Goal: Register for event/course

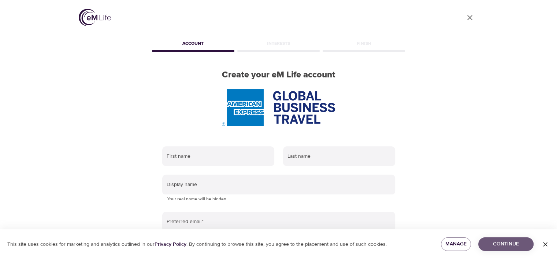
click at [515, 242] on span "Continue" at bounding box center [506, 243] width 44 height 9
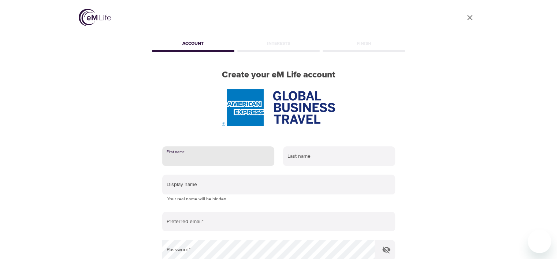
click at [194, 155] on input "text" at bounding box center [218, 156] width 112 height 20
type input "Robyn"
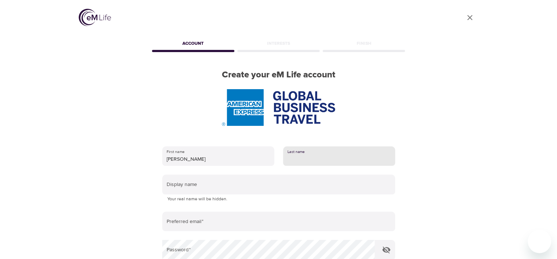
click at [297, 160] on input "text" at bounding box center [339, 156] width 112 height 20
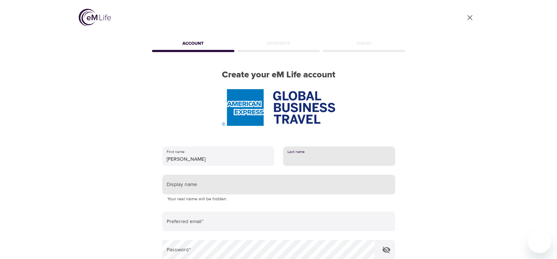
type input "Murphy"
click at [173, 186] on input "text" at bounding box center [278, 184] width 233 height 20
type input "Robyn"
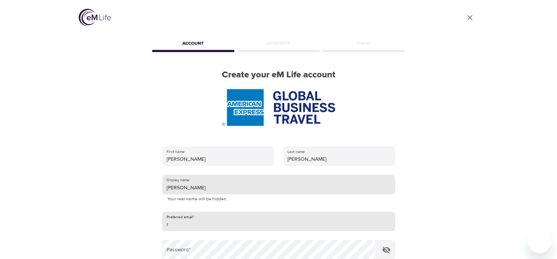
type input "robyn.murphy@amexgbt.com"
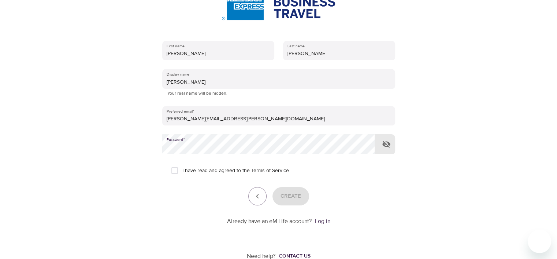
scroll to position [110, 0]
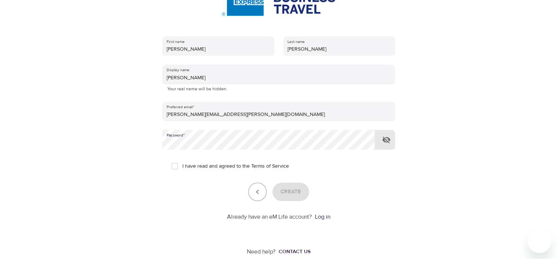
click at [175, 167] on input "I have read and agreed to the Terms of Service" at bounding box center [174, 165] width 15 height 15
checkbox input "true"
click at [295, 190] on span "Create" at bounding box center [291, 192] width 21 height 10
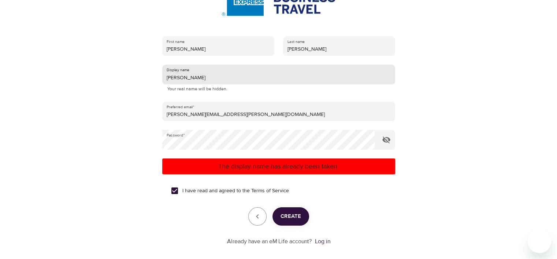
click at [182, 76] on input "Robyn" at bounding box center [278, 74] width 233 height 20
click at [293, 213] on span "Create" at bounding box center [291, 216] width 21 height 10
click at [185, 75] on input "Robbie" at bounding box center [278, 74] width 233 height 20
type input "Robyn0202"
click at [290, 219] on span "Create" at bounding box center [291, 216] width 21 height 10
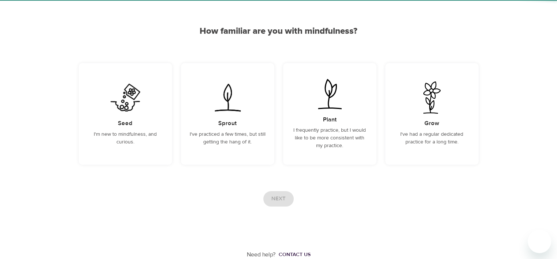
scroll to position [52, 0]
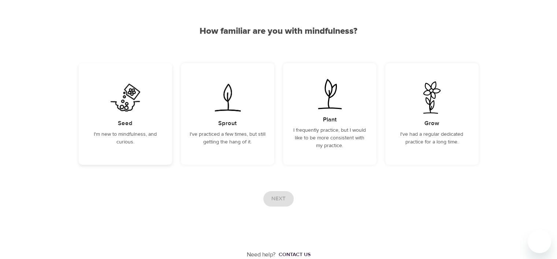
click at [129, 121] on h5 "Seed" at bounding box center [125, 123] width 15 height 8
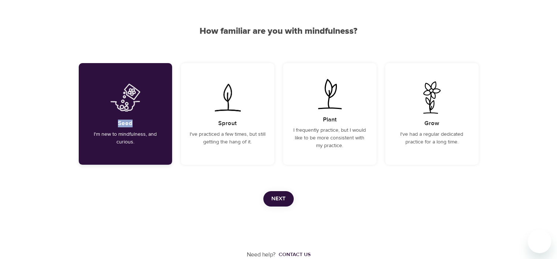
click at [130, 120] on h5 "Seed" at bounding box center [125, 123] width 15 height 8
click at [282, 197] on span "Next" at bounding box center [278, 199] width 14 height 10
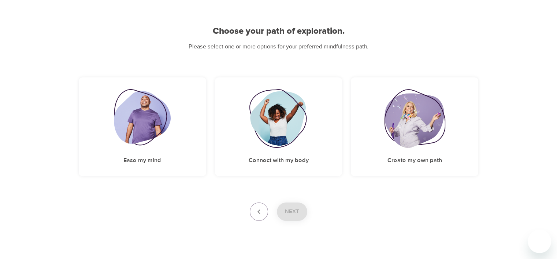
scroll to position [64, 0]
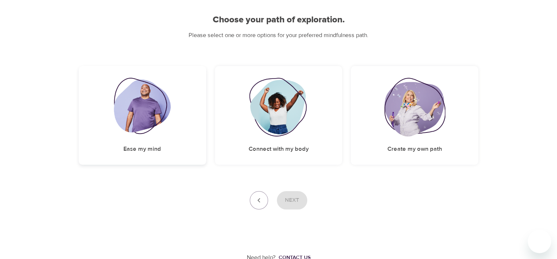
click at [168, 141] on div "Ease my mind" at bounding box center [142, 115] width 127 height 99
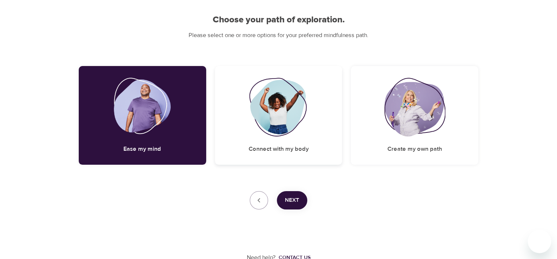
click at [242, 137] on div "Connect with my body" at bounding box center [278, 115] width 127 height 99
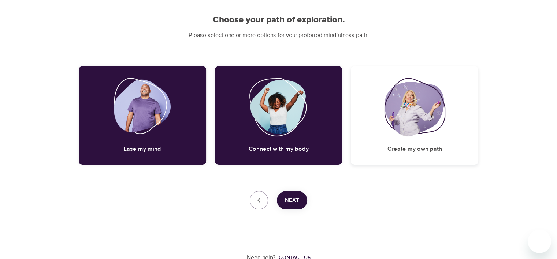
click at [384, 144] on div "Create my own path" at bounding box center [414, 115] width 127 height 99
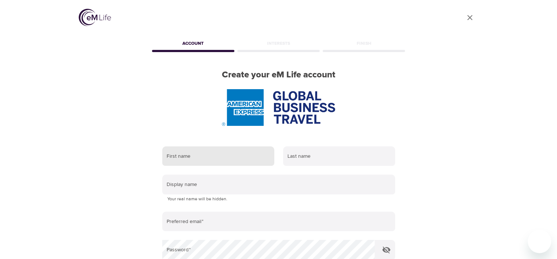
click at [192, 157] on input "text" at bounding box center [218, 156] width 112 height 20
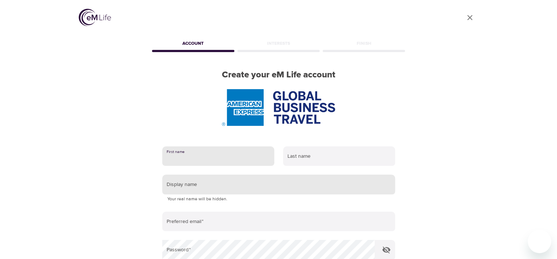
type input "Robyn"
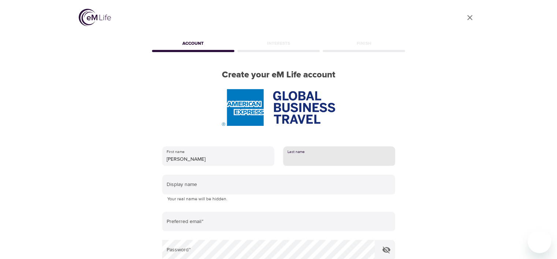
click at [302, 160] on input "text" at bounding box center [339, 156] width 112 height 20
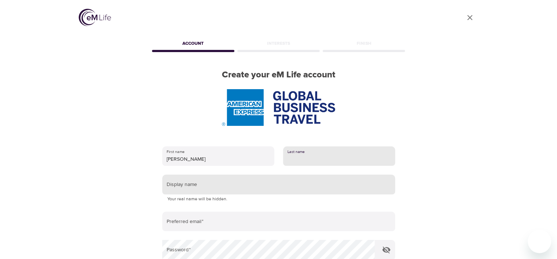
type input "Murphy"
click at [222, 186] on input "text" at bounding box center [278, 184] width 233 height 20
type input "Robyn0202"
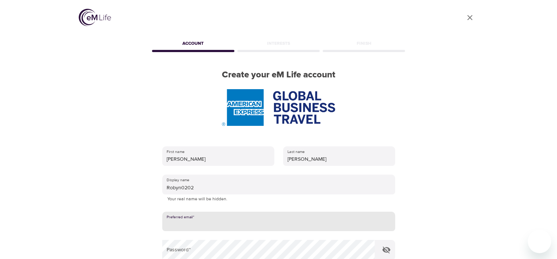
click at [202, 218] on input "email" at bounding box center [278, 221] width 233 height 20
type input "robyn.murphy@amexgbt.com"
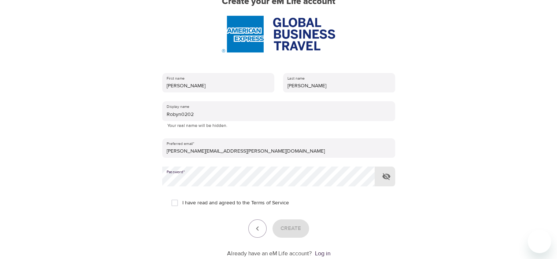
click at [176, 200] on input "I have read and agreed to the Terms of Service" at bounding box center [174, 202] width 15 height 15
checkbox input "true"
click at [282, 229] on span "Create" at bounding box center [291, 228] width 21 height 10
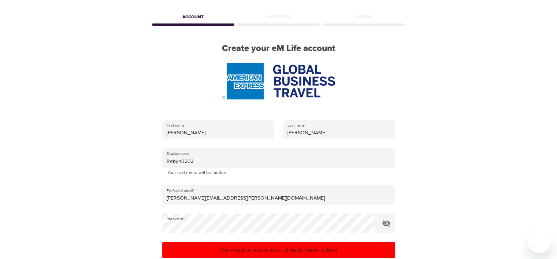
scroll to position [0, 0]
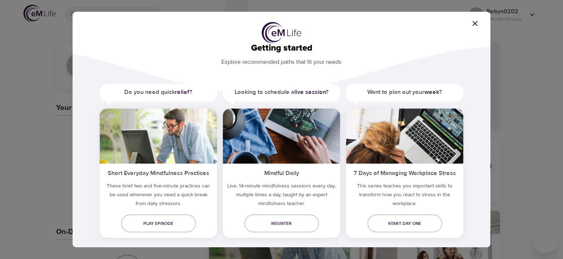
scroll to position [22, 0]
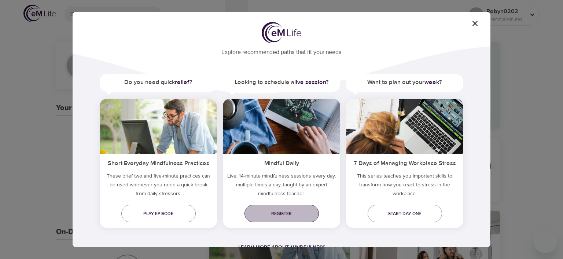
click at [284, 212] on span "Register" at bounding box center [281, 213] width 63 height 8
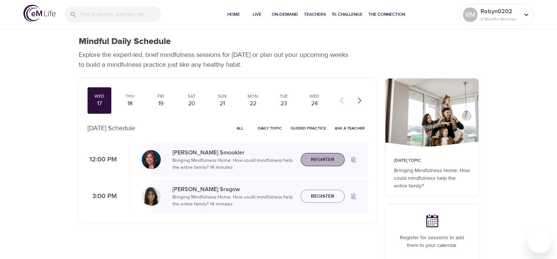
click at [321, 158] on span "Register" at bounding box center [322, 159] width 23 height 9
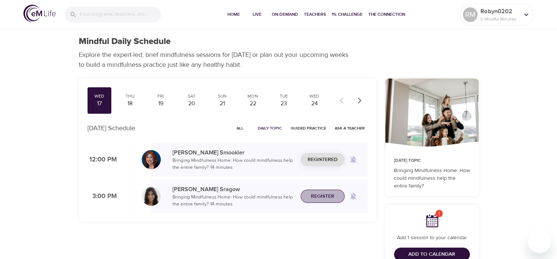
click at [329, 200] on span "Register" at bounding box center [322, 196] width 23 height 9
click at [133, 102] on div "18" at bounding box center [130, 103] width 18 height 8
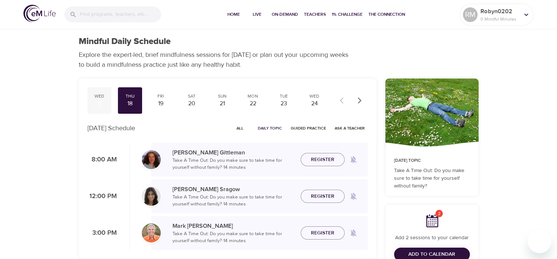
click at [104, 99] on div "17" at bounding box center [99, 103] width 18 height 8
